Goal: Information Seeking & Learning: Learn about a topic

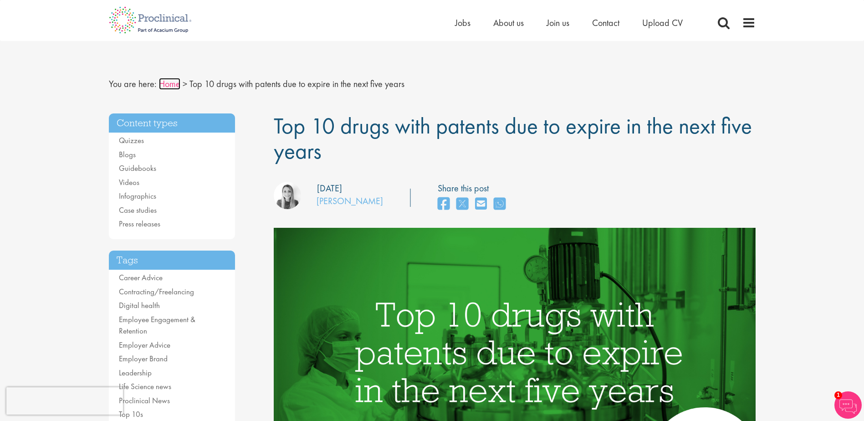
click at [175, 85] on link "Home" at bounding box center [169, 84] width 21 height 12
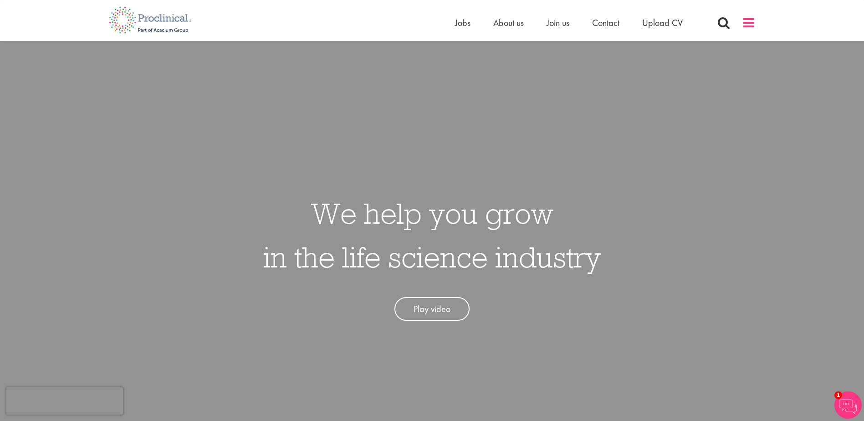
click at [751, 17] on span at bounding box center [749, 23] width 14 height 14
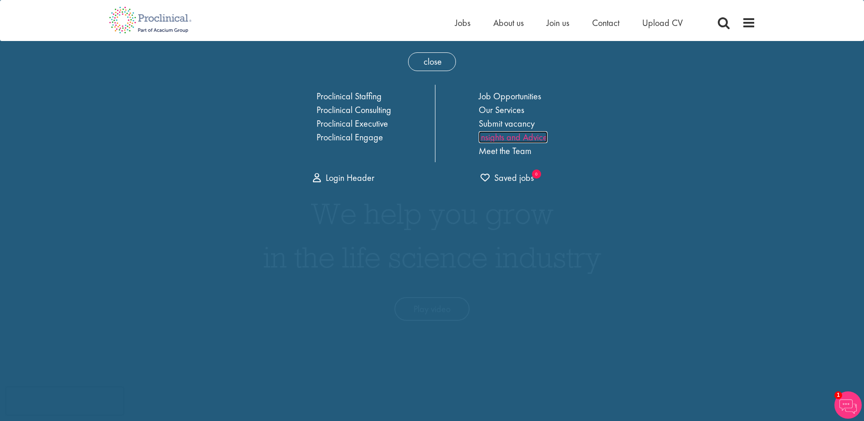
click at [527, 140] on link "Insights and Advice" at bounding box center [512, 137] width 69 height 12
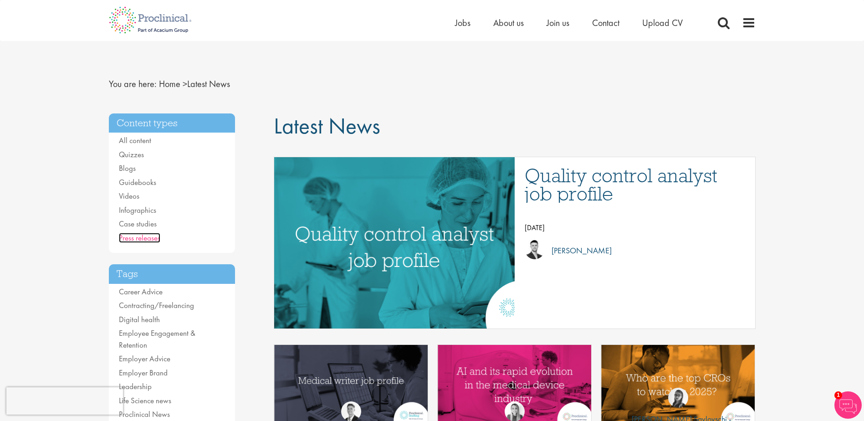
click at [138, 235] on link "Press releases" at bounding box center [139, 238] width 41 height 10
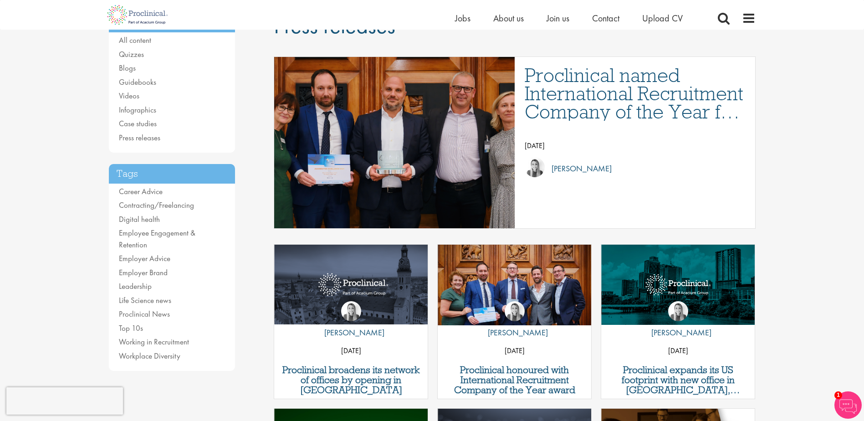
scroll to position [43, 0]
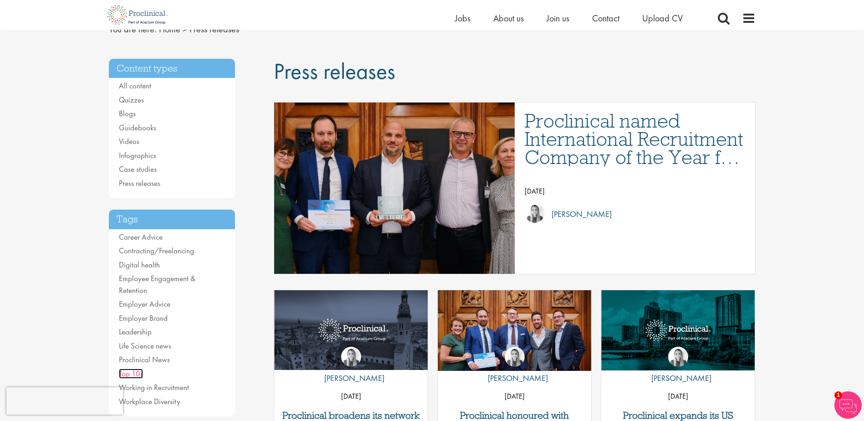
click at [140, 368] on link "Top 10s" at bounding box center [131, 373] width 24 height 10
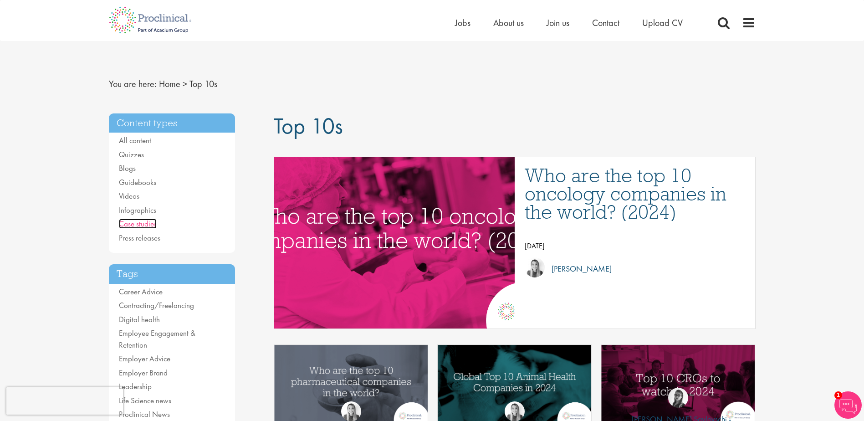
click at [146, 222] on link "Case studies" at bounding box center [138, 224] width 38 height 10
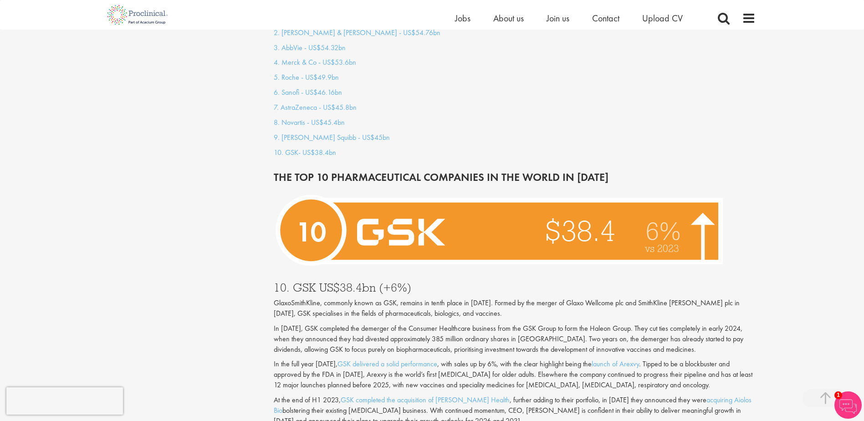
scroll to position [910, 0]
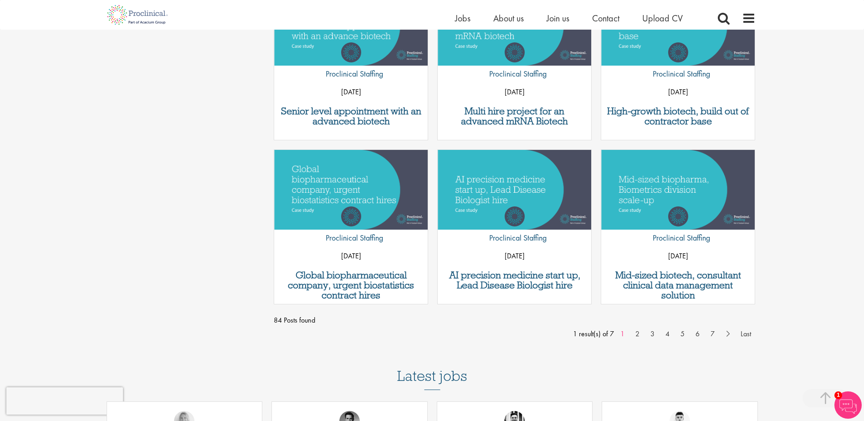
scroll to position [683, 0]
